Goal: Information Seeking & Learning: Learn about a topic

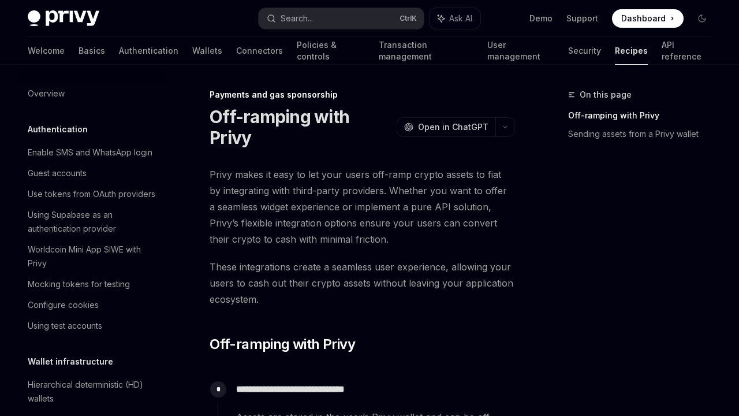
scroll to position [893, 0]
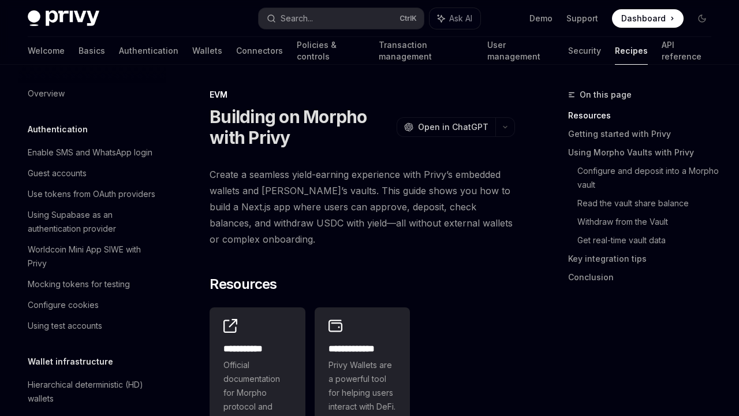
scroll to position [1544, 0]
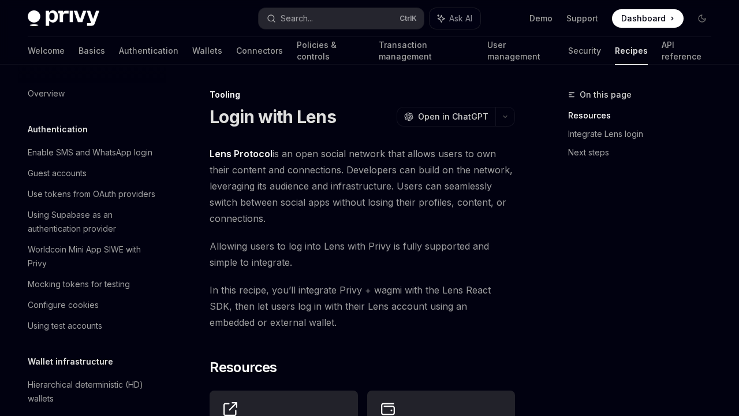
scroll to position [1381, 0]
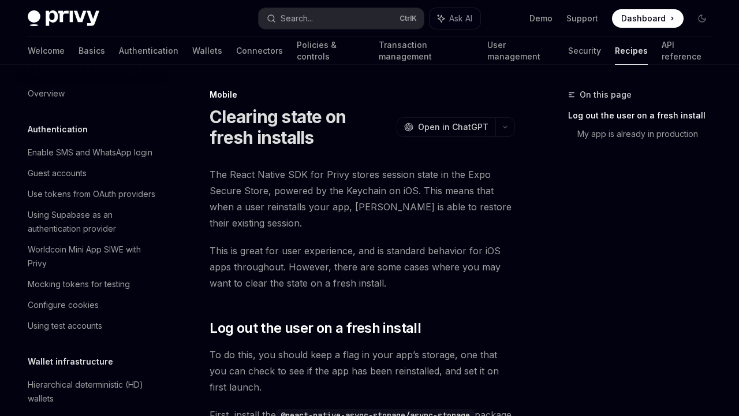
scroll to position [1281, 0]
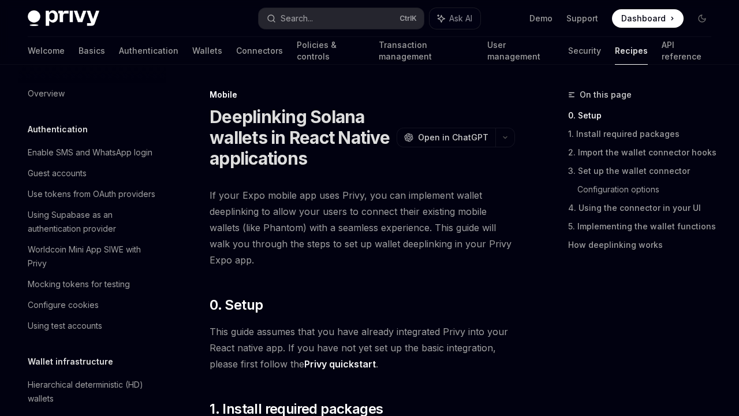
scroll to position [1253, 0]
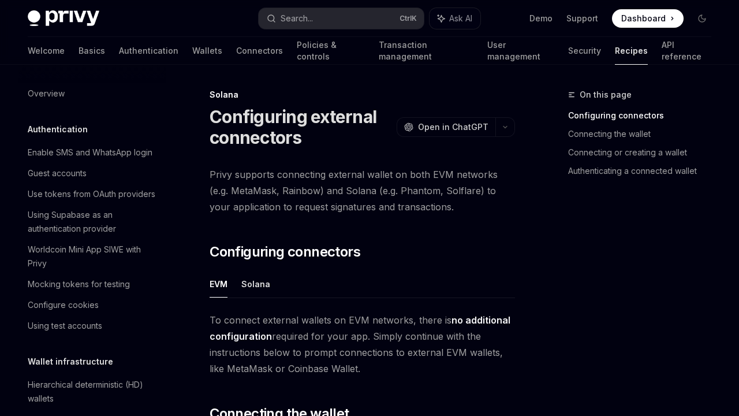
scroll to position [1645, 0]
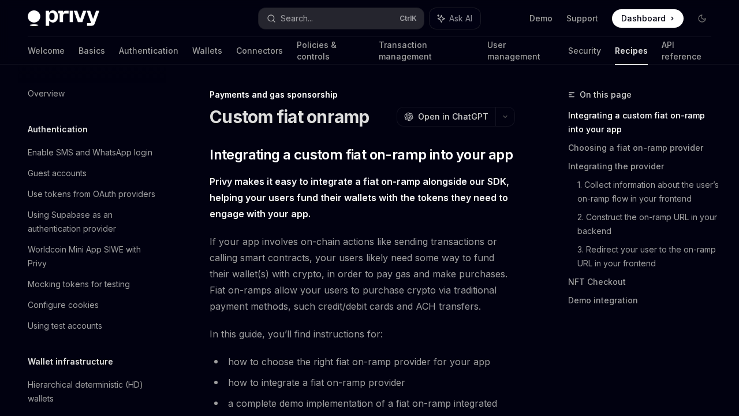
scroll to position [872, 0]
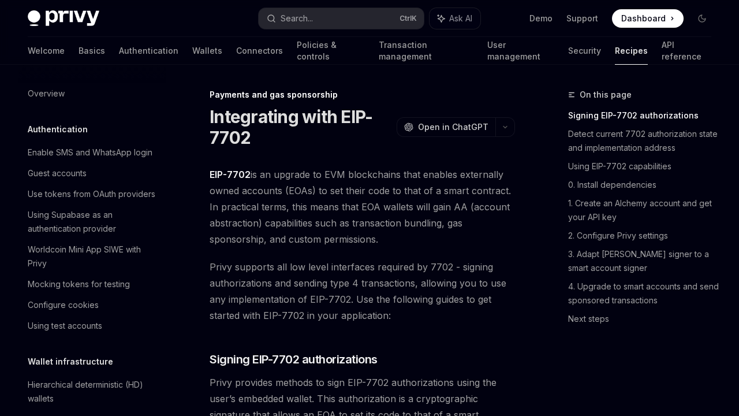
scroll to position [969, 0]
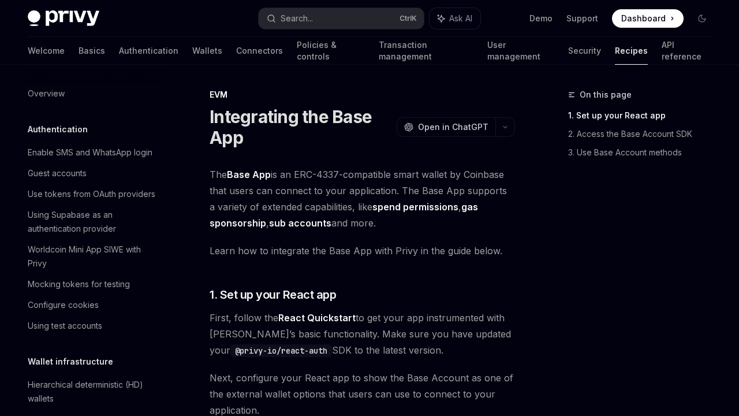
scroll to position [1461, 0]
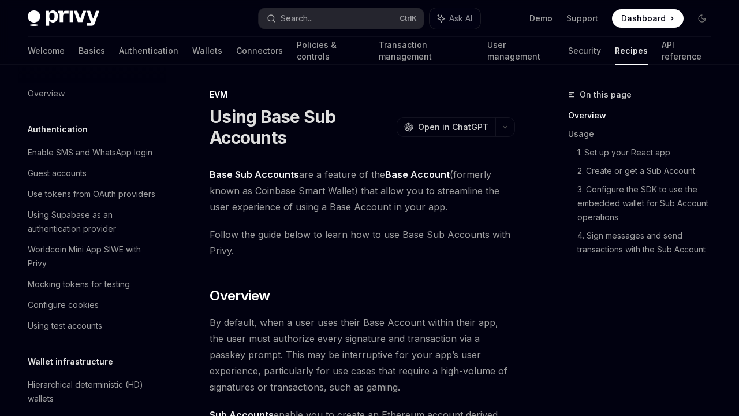
scroll to position [1482, 0]
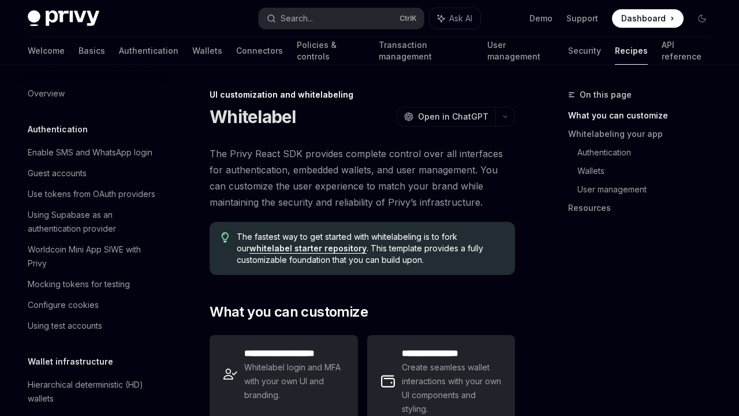
scroll to position [487, 0]
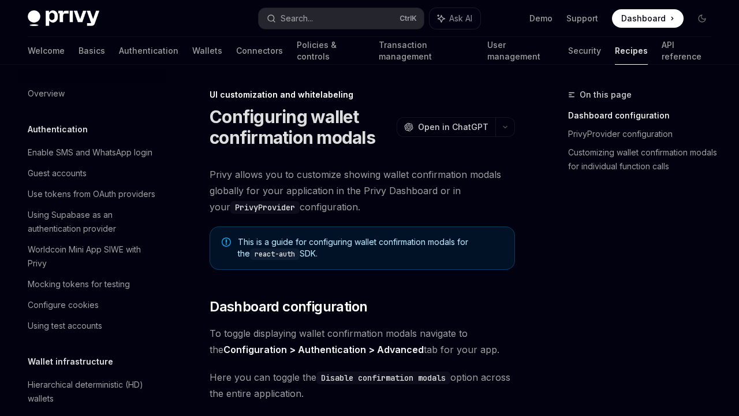
scroll to position [460, 0]
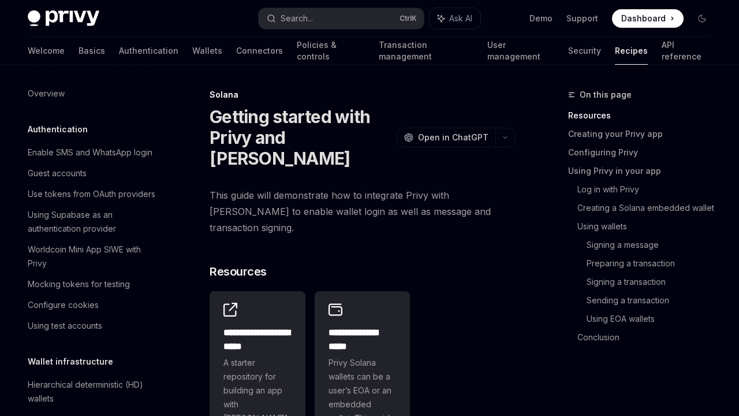
scroll to position [1610, 0]
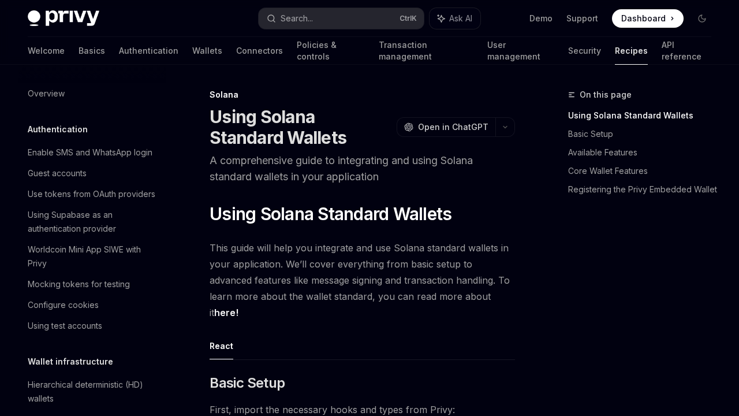
scroll to position [1659, 0]
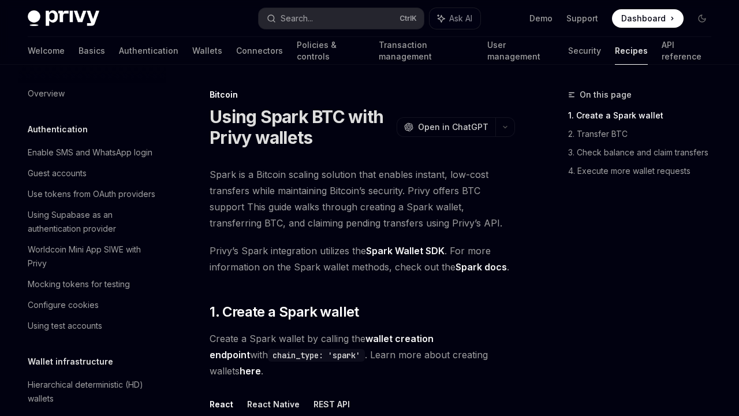
scroll to position [1683, 0]
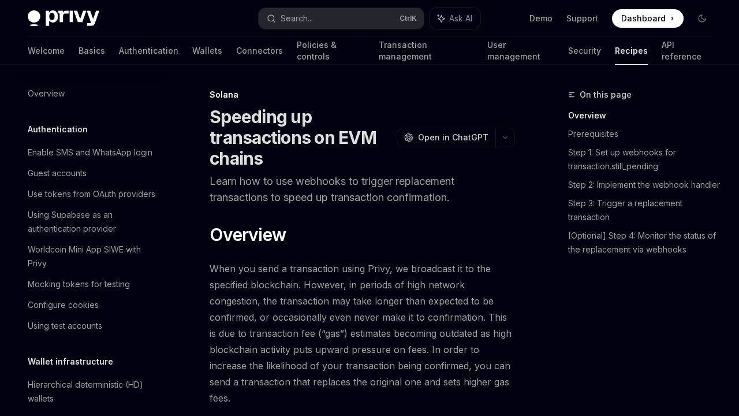
scroll to position [1669, 0]
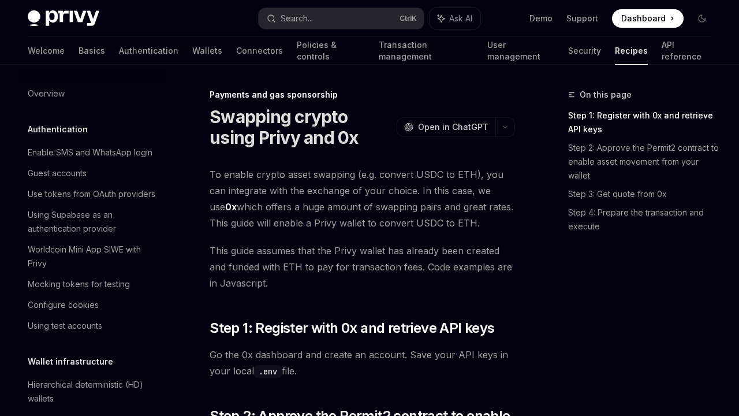
scroll to position [941, 0]
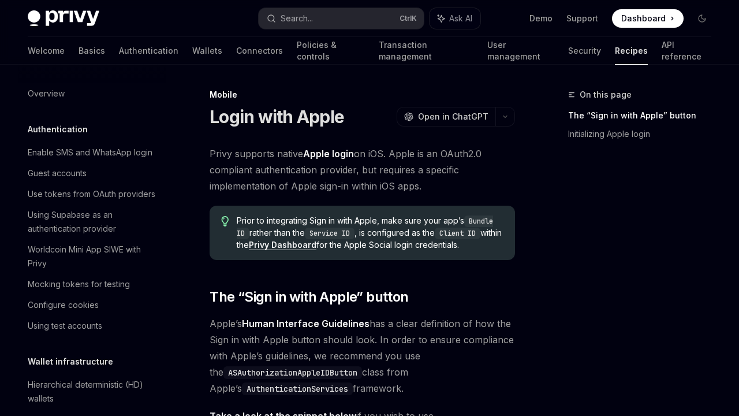
scroll to position [1226, 0]
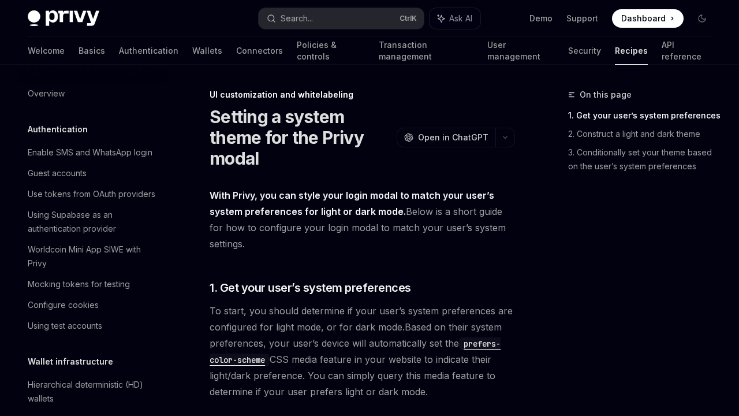
scroll to position [515, 0]
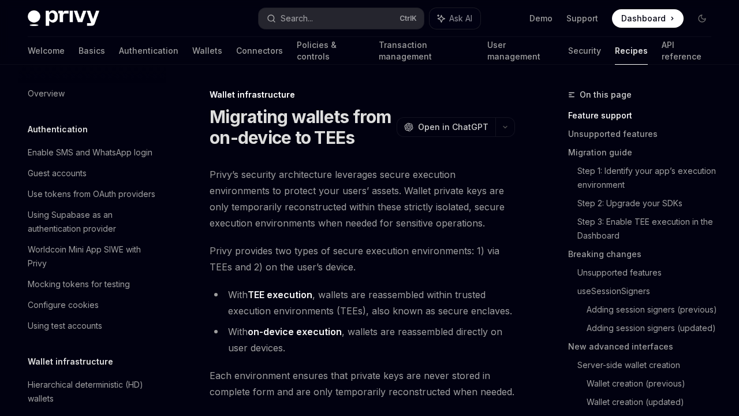
scroll to position [262, 0]
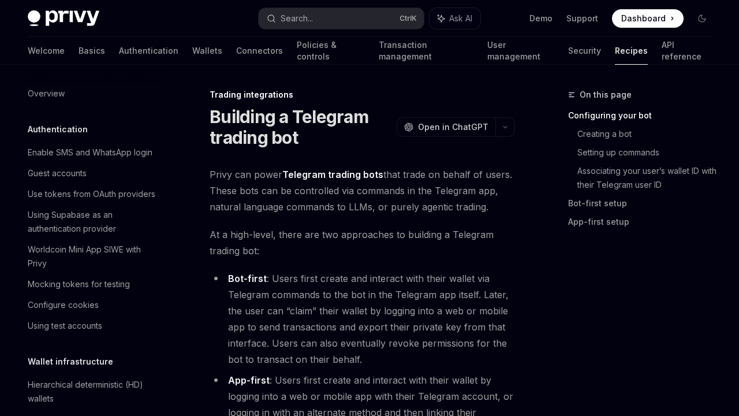
scroll to position [1146, 0]
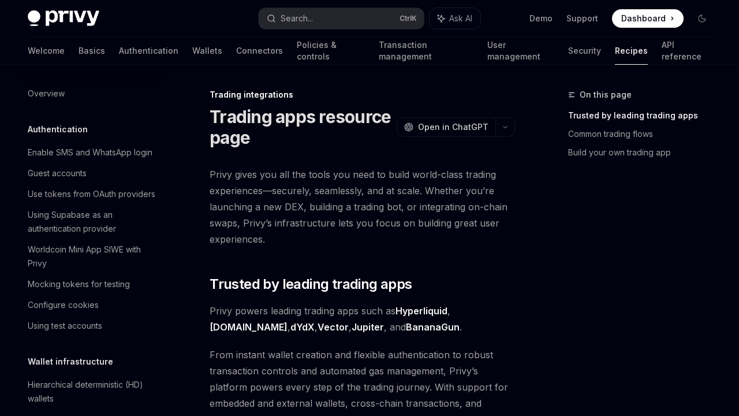
scroll to position [1063, 0]
